Goal: Task Accomplishment & Management: Use online tool/utility

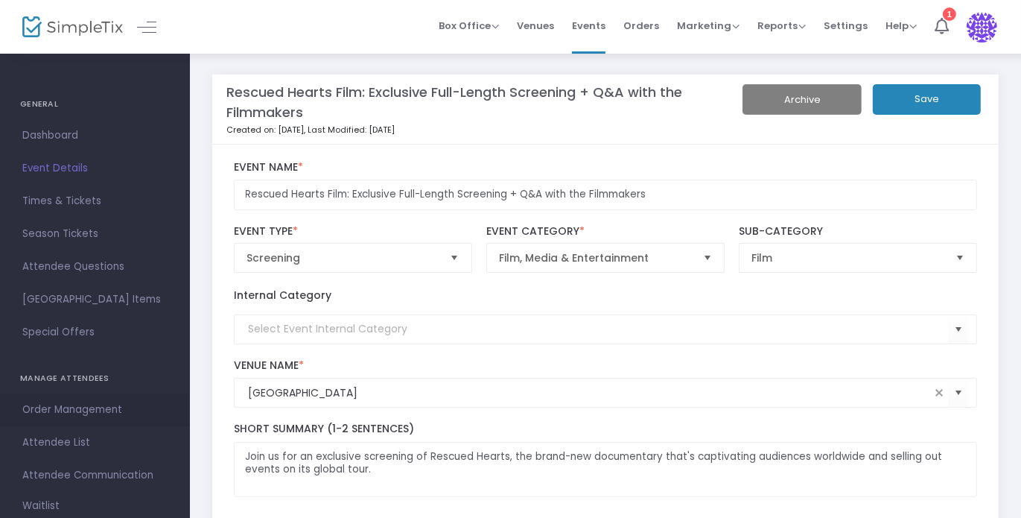
click at [63, 413] on span "Order Management" at bounding box center [94, 409] width 145 height 19
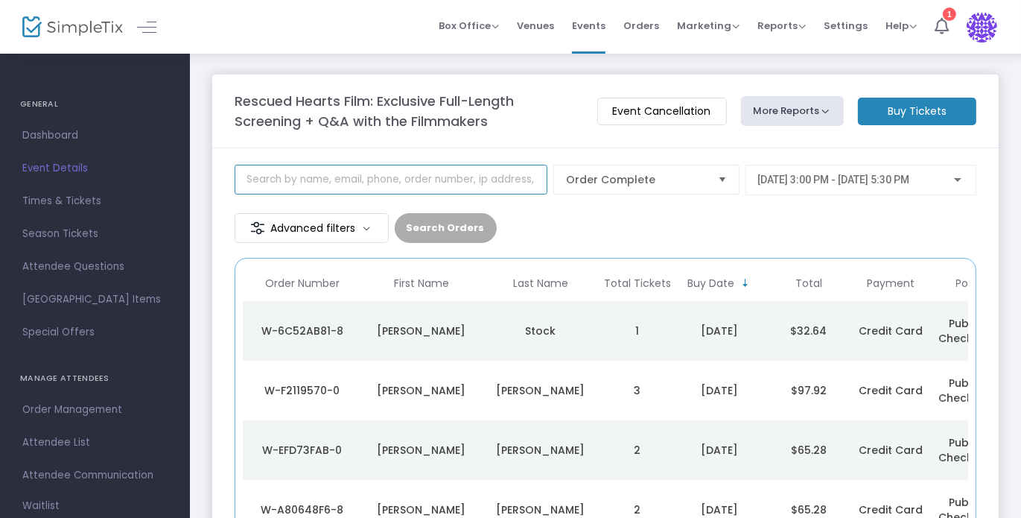
click at [445, 182] on input at bounding box center [391, 180] width 313 height 30
type input "lisa"
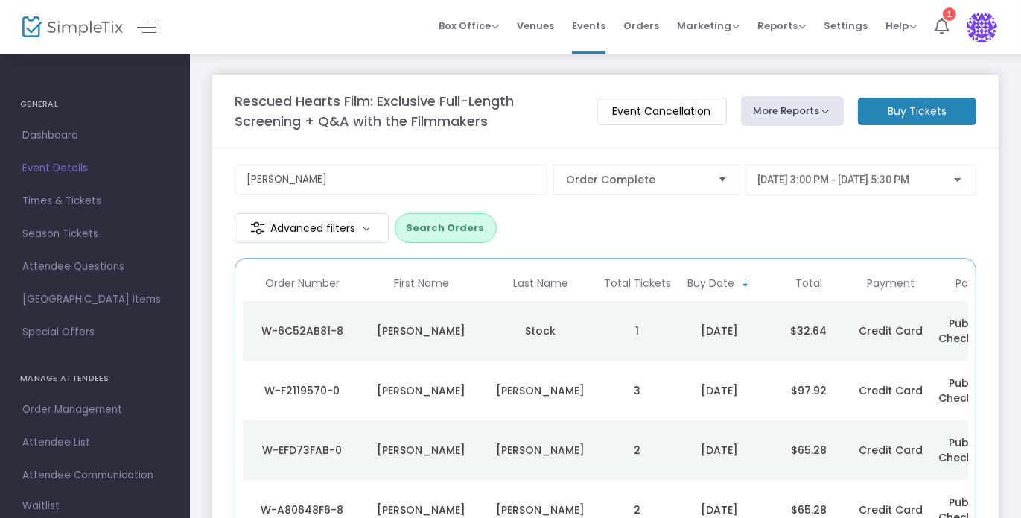
click at [445, 218] on button "Search Orders" at bounding box center [446, 228] width 102 height 30
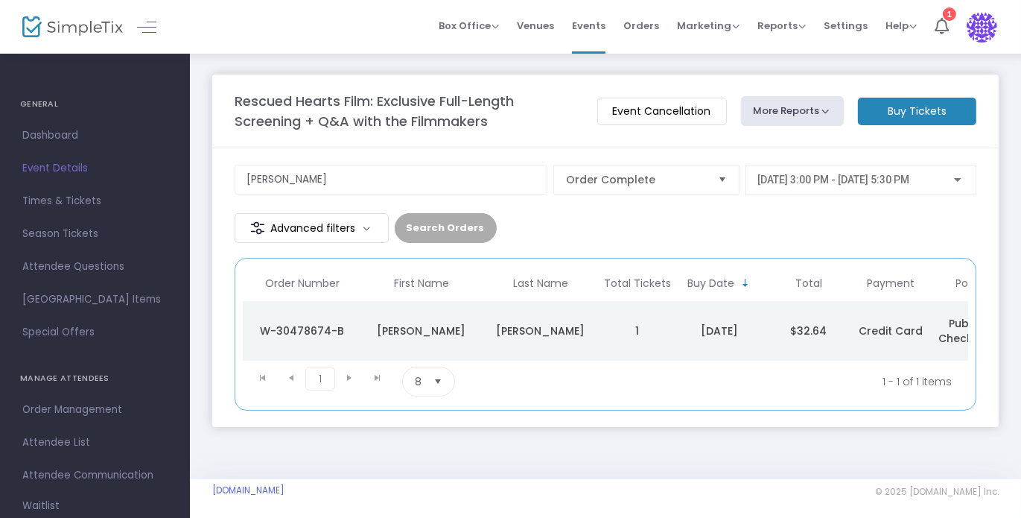
click at [819, 320] on td "$32.64" at bounding box center [808, 331] width 89 height 60
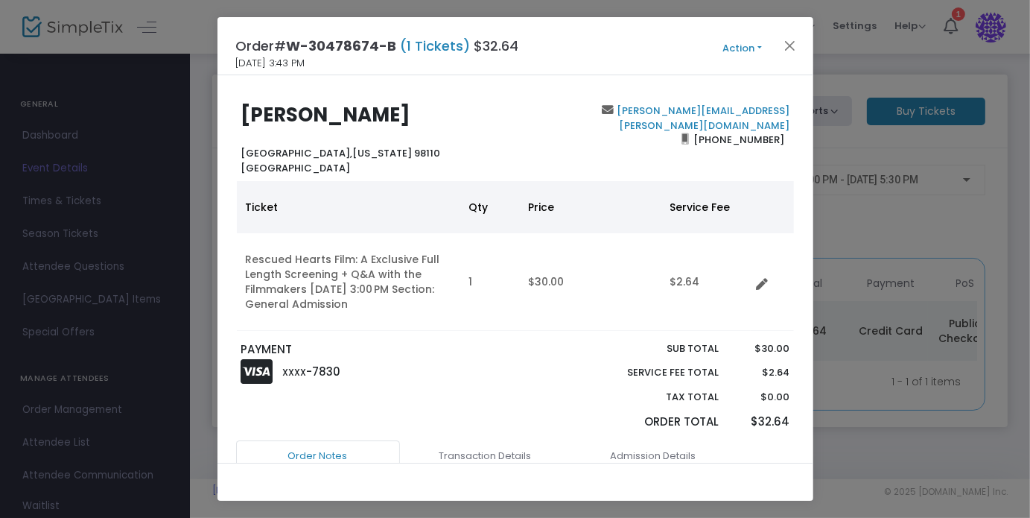
click at [745, 46] on button "Action" at bounding box center [742, 48] width 89 height 16
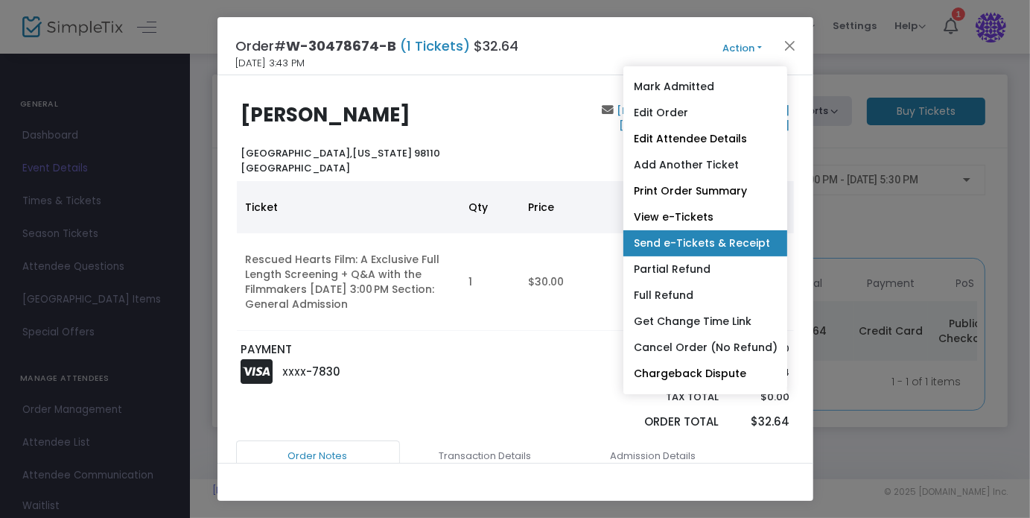
click at [678, 246] on link "Send e-Tickets & Receipt" at bounding box center [705, 243] width 164 height 26
type input "lisa@bosia.org"
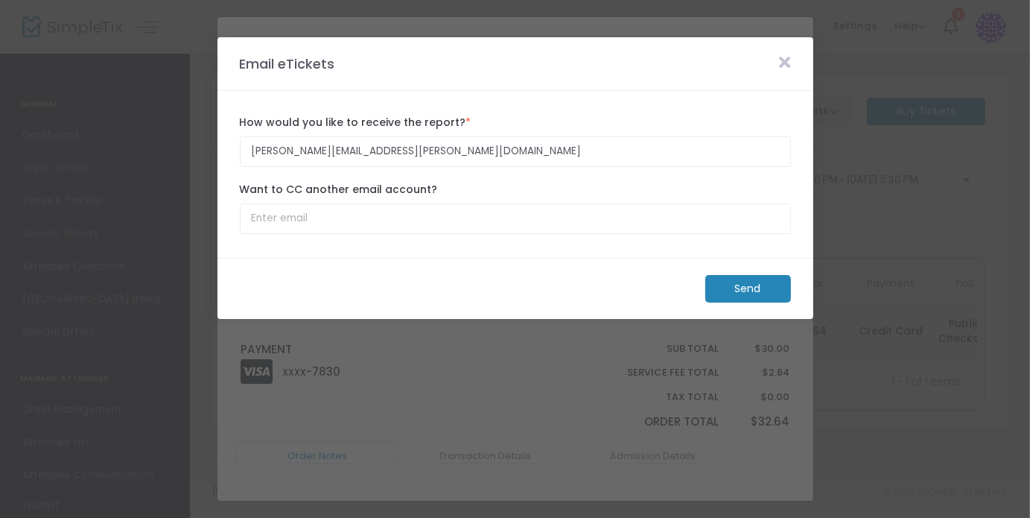
click at [751, 288] on m-button "Send" at bounding box center [748, 289] width 86 height 28
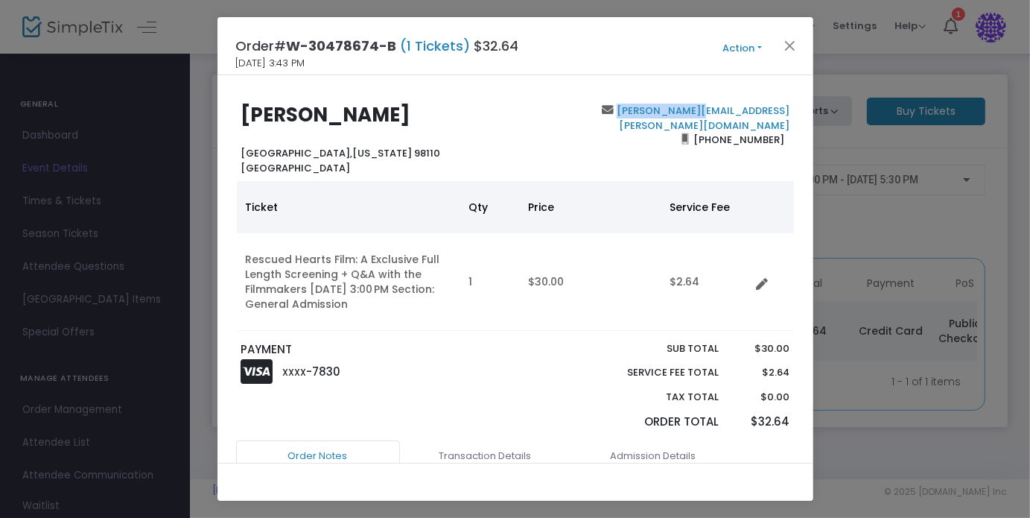
drag, startPoint x: 775, startPoint y: 112, endPoint x: 707, endPoint y: 114, distance: 67.8
click at [707, 114] on div "lisa@bosia.org (206) 842-6907" at bounding box center [655, 139] width 281 height 71
copy link "lisa@bosia.org"
